Goal: Information Seeking & Learning: Learn about a topic

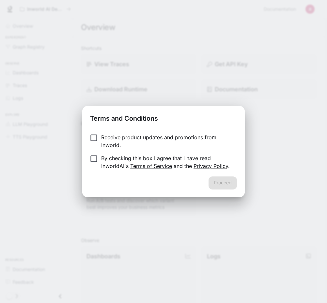
click at [103, 140] on p "Receive product updates and promotions from Inworld." at bounding box center [166, 141] width 130 height 16
click at [222, 183] on button "Proceed" at bounding box center [222, 182] width 28 height 13
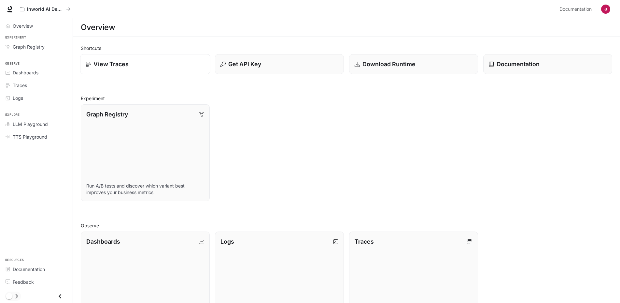
click at [122, 62] on p "View Traces" at bounding box center [111, 64] width 35 height 9
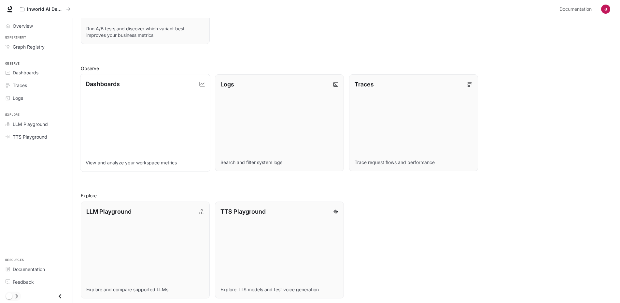
scroll to position [160, 0]
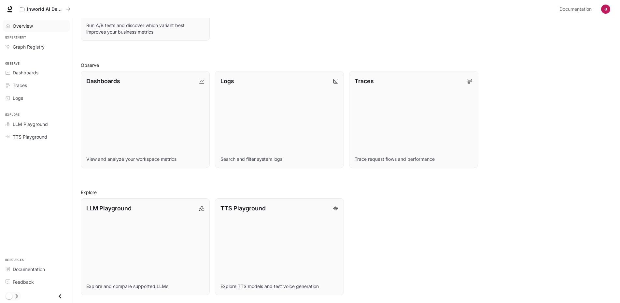
click at [16, 25] on span "Overview" at bounding box center [23, 25] width 20 height 7
click at [16, 25] on span "Overview" at bounding box center [23, 25] width 21 height 7
click at [17, 49] on span "Graph Registry" at bounding box center [29, 46] width 32 height 7
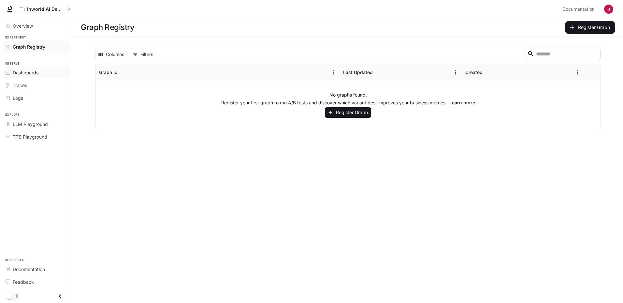
click at [17, 72] on span "Dashboards" at bounding box center [26, 72] width 26 height 7
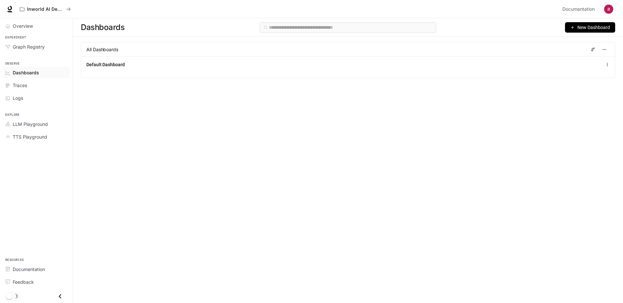
click at [17, 79] on li "Traces" at bounding box center [36, 85] width 73 height 13
click at [17, 84] on span "Traces" at bounding box center [20, 85] width 14 height 7
